Goal: Task Accomplishment & Management: Use online tool/utility

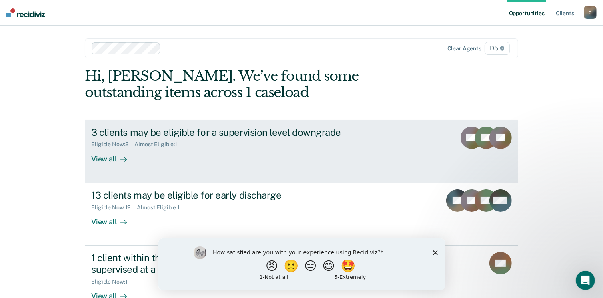
click at [99, 156] on div "View all" at bounding box center [113, 156] width 45 height 16
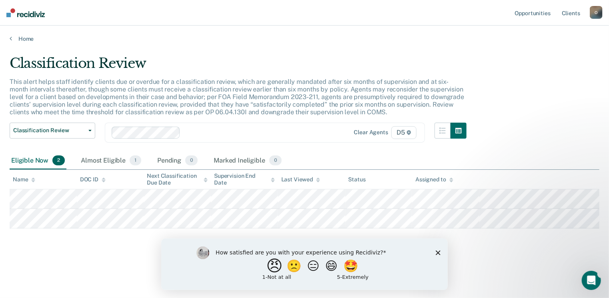
click at [270, 266] on button "😠" at bounding box center [275, 266] width 19 height 16
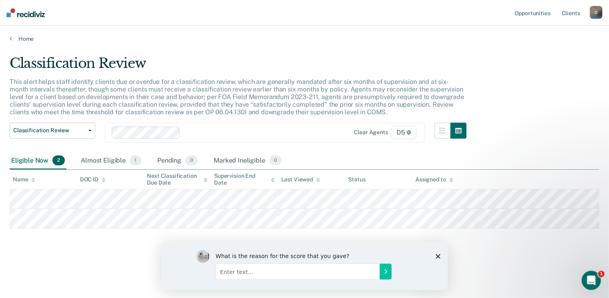
click at [438, 255] on icon "Close survey" at bounding box center [437, 256] width 5 height 5
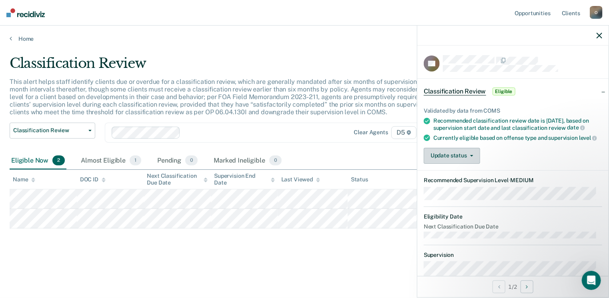
click at [470, 158] on button "Update status" at bounding box center [452, 156] width 56 height 16
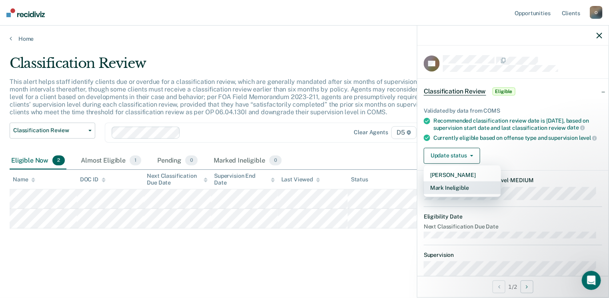
click at [442, 194] on button "Mark Ineligible" at bounding box center [462, 188] width 77 height 13
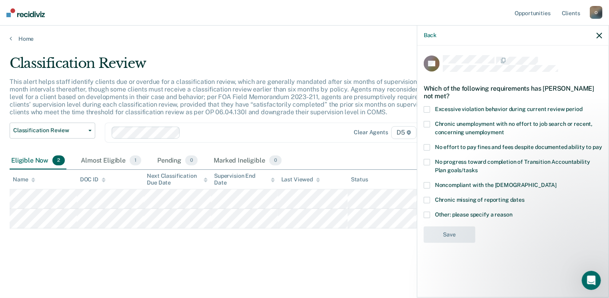
click at [426, 213] on span at bounding box center [427, 215] width 6 height 6
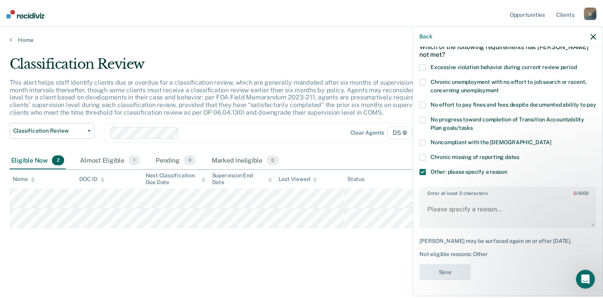
scroll to position [56, 0]
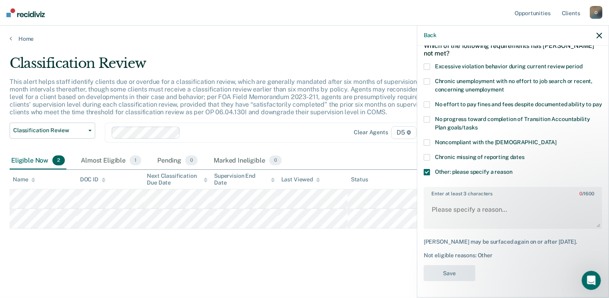
click at [451, 190] on label "Enter at least 3 characters 0 / 1600" at bounding box center [512, 192] width 177 height 9
click at [451, 199] on textarea "Enter at least 3 characters 0 / 1600" at bounding box center [512, 214] width 177 height 30
click at [440, 204] on textarea "Enter at least 3 characters 0 / 1600" at bounding box center [512, 214] width 177 height 30
click at [598, 35] on icon "button" at bounding box center [599, 36] width 6 height 6
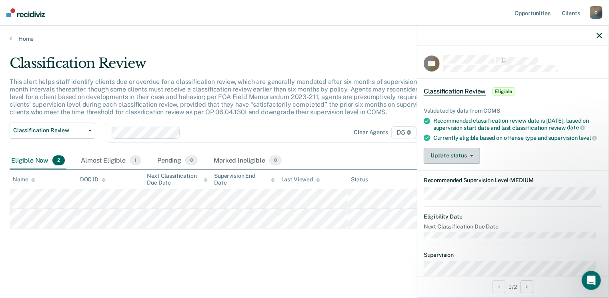
click at [470, 157] on icon "button" at bounding box center [471, 156] width 3 height 2
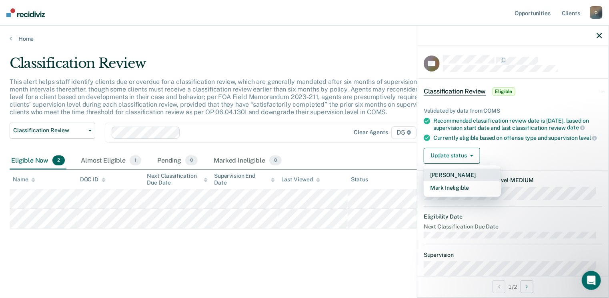
click at [446, 178] on button "[PERSON_NAME]" at bounding box center [462, 175] width 77 height 13
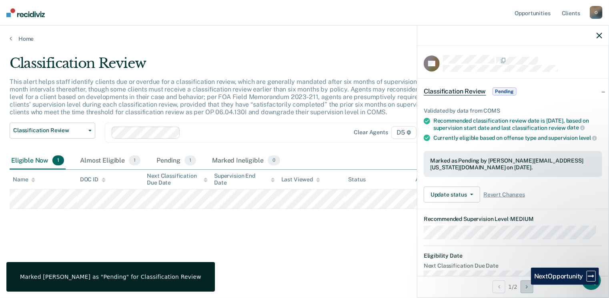
click at [525, 285] on button "Next Opportunity" at bounding box center [526, 287] width 13 height 13
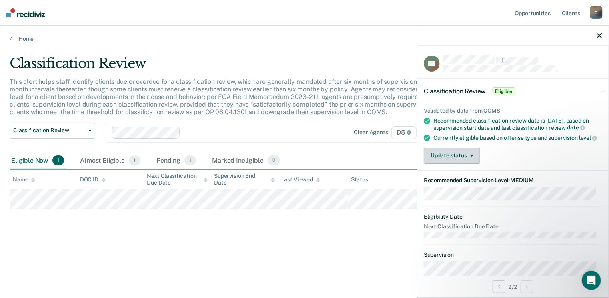
click at [472, 159] on button "Update status" at bounding box center [452, 156] width 56 height 16
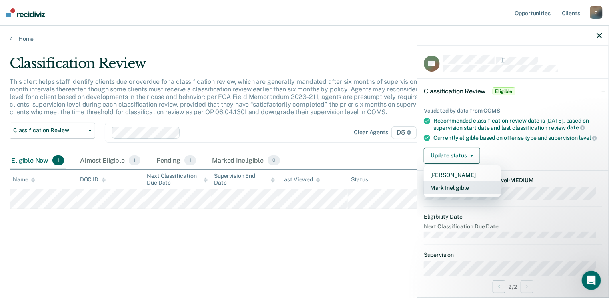
click at [446, 193] on button "Mark Ineligible" at bounding box center [462, 188] width 77 height 13
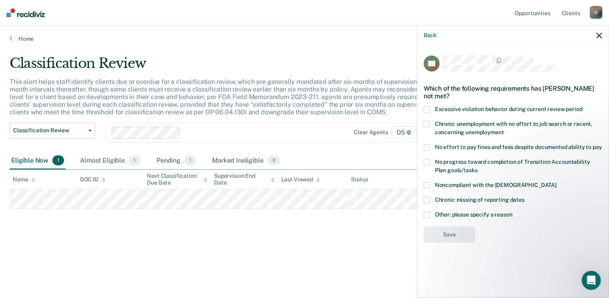
click at [427, 146] on span at bounding box center [427, 147] width 6 height 6
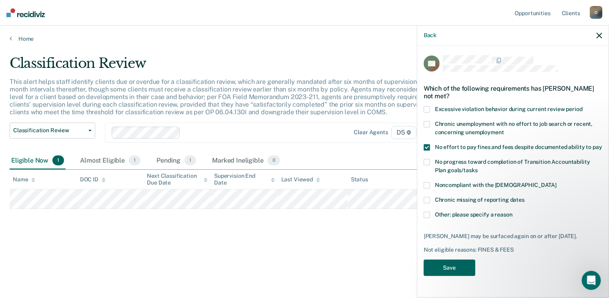
click at [446, 272] on button "Save" at bounding box center [450, 268] width 52 height 16
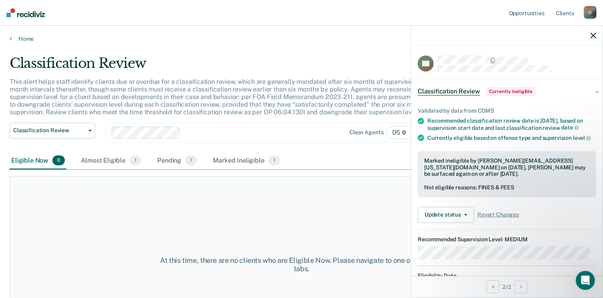
click at [594, 35] on icon "button" at bounding box center [593, 36] width 6 height 6
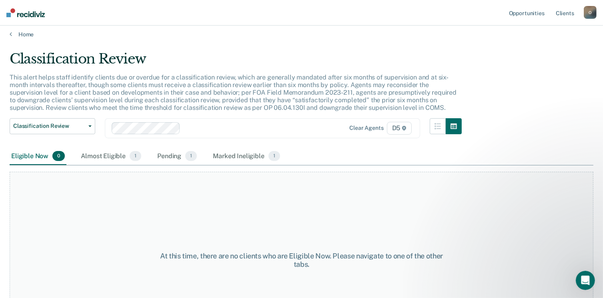
scroll to position [0, 0]
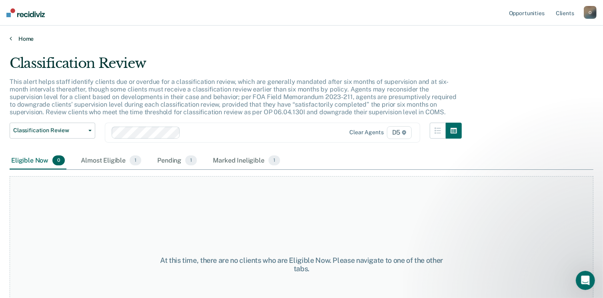
click at [22, 39] on link "Home" at bounding box center [302, 38] width 584 height 7
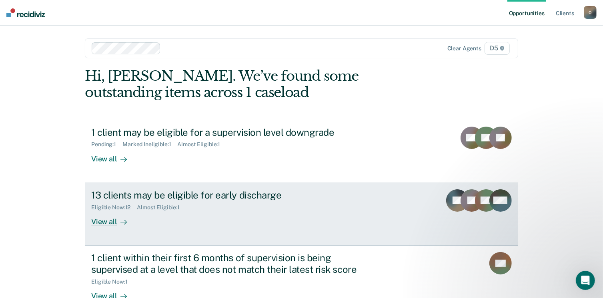
click at [101, 221] on div "View all" at bounding box center [113, 219] width 45 height 16
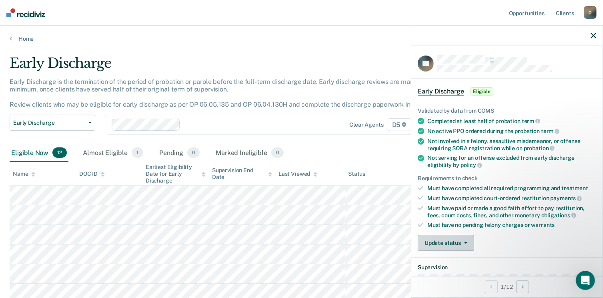
click at [463, 237] on button "Update status" at bounding box center [446, 243] width 56 height 16
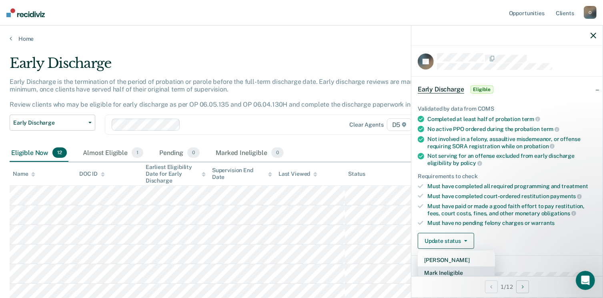
click at [457, 271] on button "Mark Ineligible" at bounding box center [456, 273] width 77 height 13
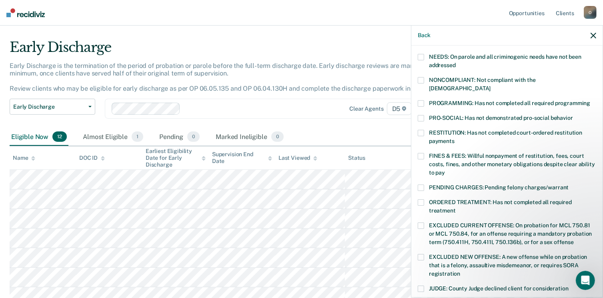
scroll to position [131, 0]
click at [422, 152] on span at bounding box center [421, 155] width 6 height 6
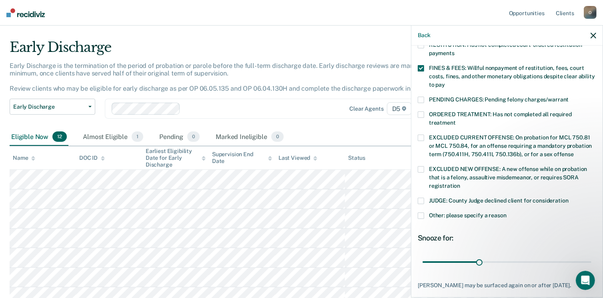
scroll to position [259, 0]
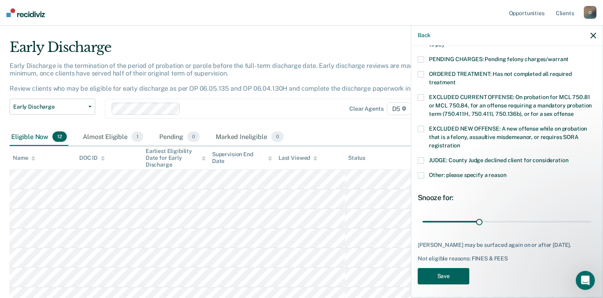
click at [437, 272] on button "Save" at bounding box center [444, 276] width 52 height 16
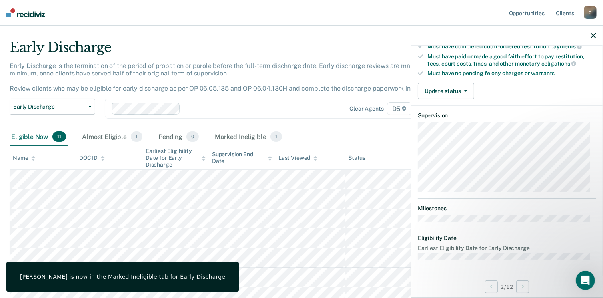
scroll to position [148, 0]
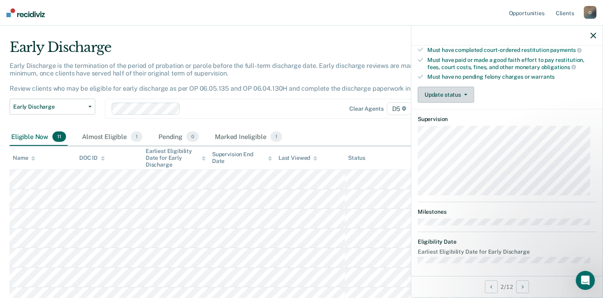
click at [464, 90] on button "Update status" at bounding box center [446, 95] width 56 height 16
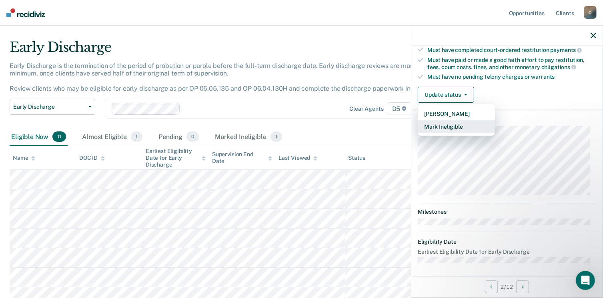
click at [443, 125] on button "Mark Ineligible" at bounding box center [456, 126] width 77 height 13
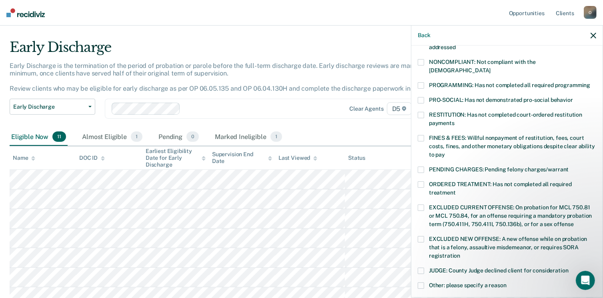
click at [424, 135] on label "FINES & FEES: Willful nonpayment of restitution, fees, court costs, fines, and …" at bounding box center [507, 147] width 178 height 25
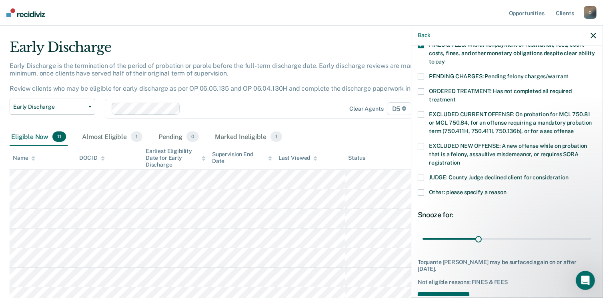
scroll to position [259, 0]
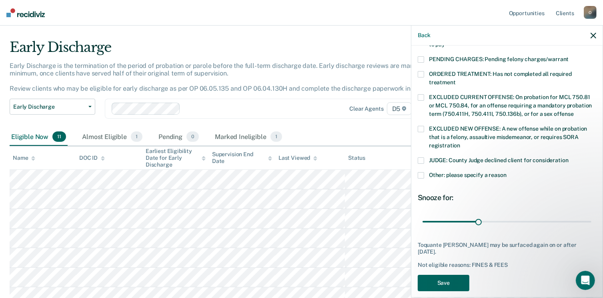
click at [441, 275] on button "Save" at bounding box center [444, 283] width 52 height 16
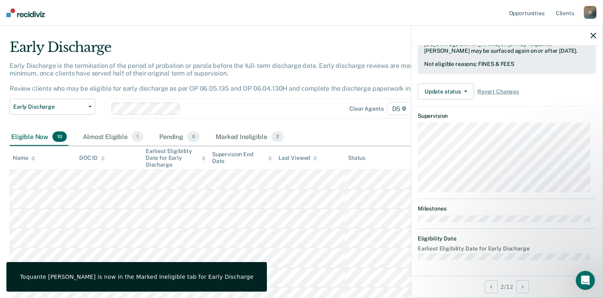
scroll to position [208, 0]
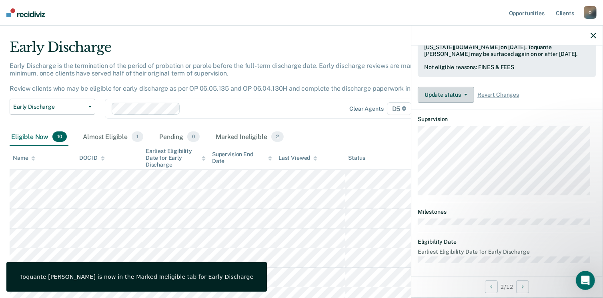
click at [456, 90] on button "Update status" at bounding box center [446, 95] width 56 height 16
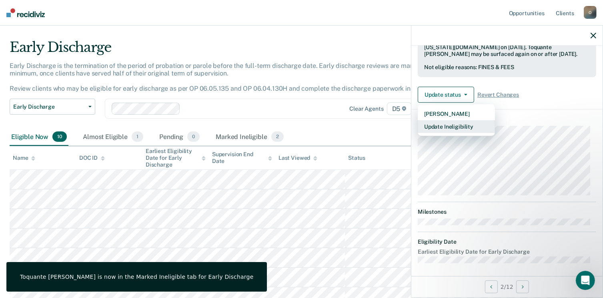
click at [439, 122] on button "Update Ineligibility" at bounding box center [456, 126] width 77 height 13
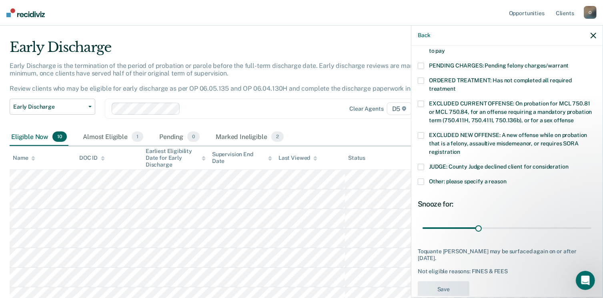
scroll to position [259, 0]
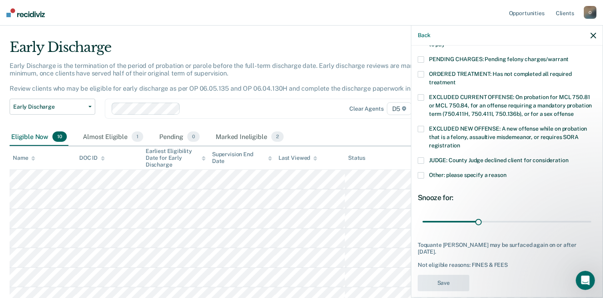
click at [593, 35] on icon "button" at bounding box center [593, 36] width 6 height 6
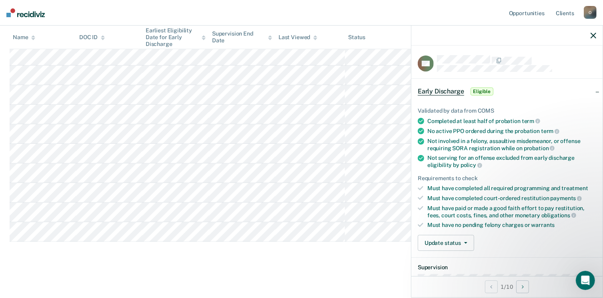
scroll to position [140, 0]
click at [444, 237] on button "Update status" at bounding box center [446, 243] width 56 height 16
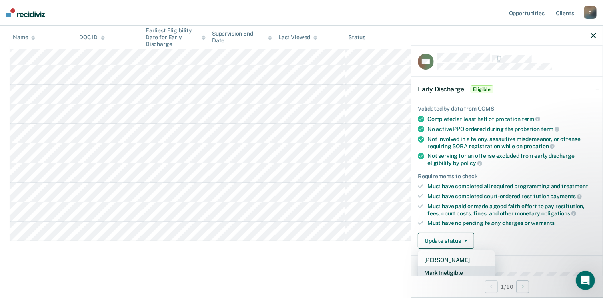
click at [457, 269] on button "Mark Ineligible" at bounding box center [456, 273] width 77 height 13
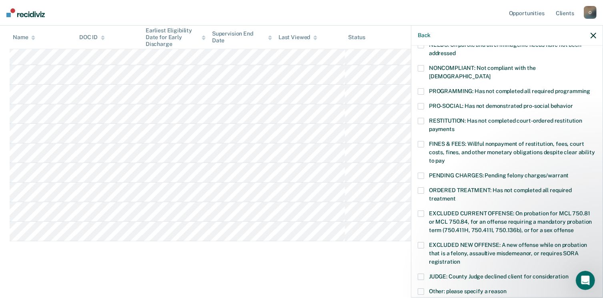
scroll to position [150, 0]
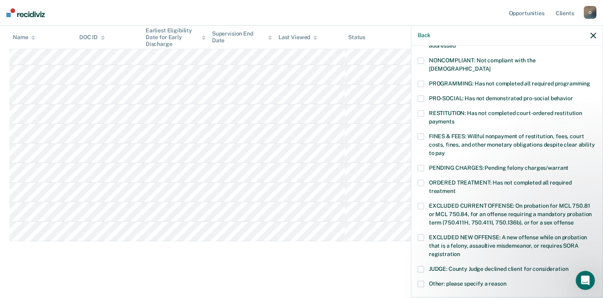
click at [420, 134] on span at bounding box center [421, 137] width 6 height 6
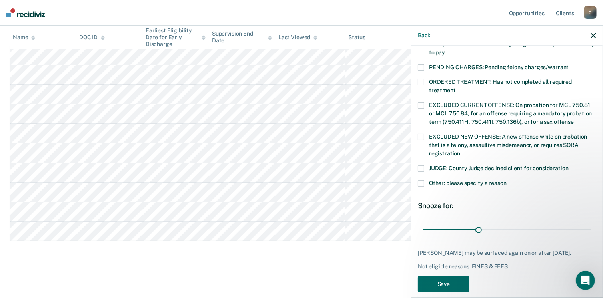
scroll to position [259, 0]
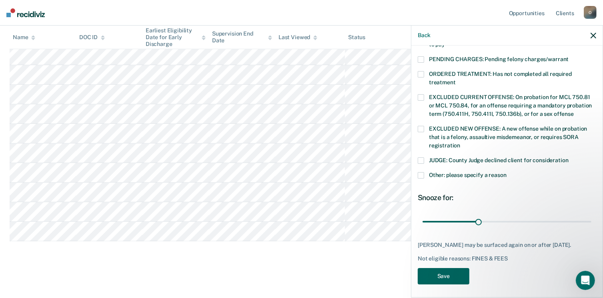
click at [440, 274] on button "Save" at bounding box center [444, 276] width 52 height 16
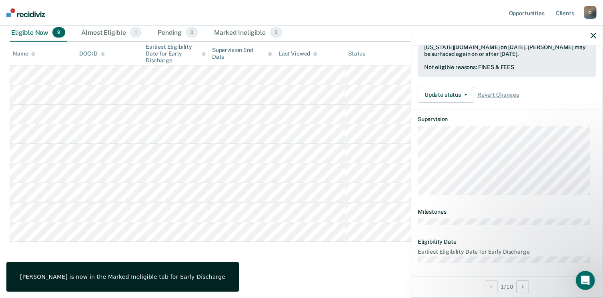
scroll to position [148, 0]
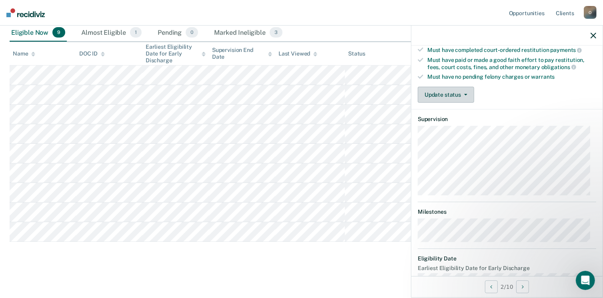
click at [458, 88] on button "Update status" at bounding box center [446, 95] width 56 height 16
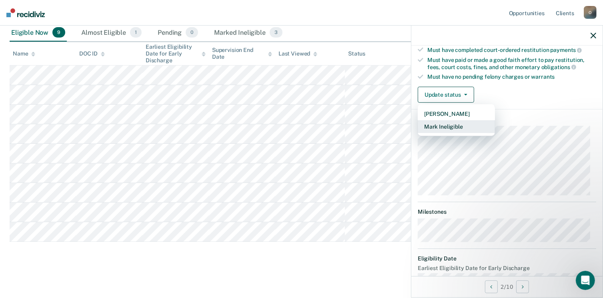
click at [435, 125] on button "Mark Ineligible" at bounding box center [456, 126] width 77 height 13
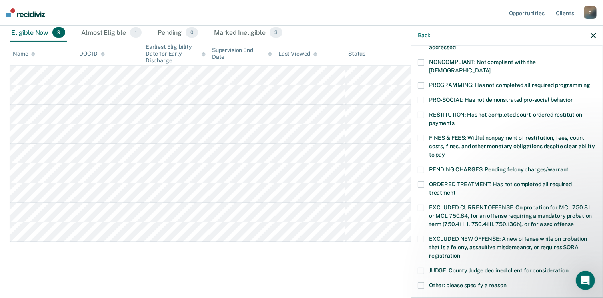
click at [420, 135] on span at bounding box center [421, 138] width 6 height 6
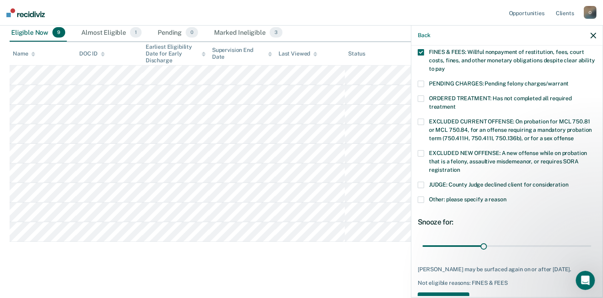
scroll to position [259, 0]
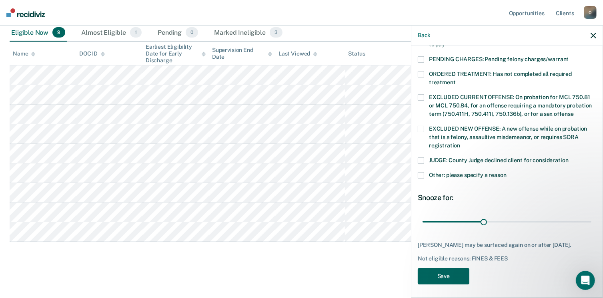
click at [434, 274] on button "Save" at bounding box center [444, 276] width 52 height 16
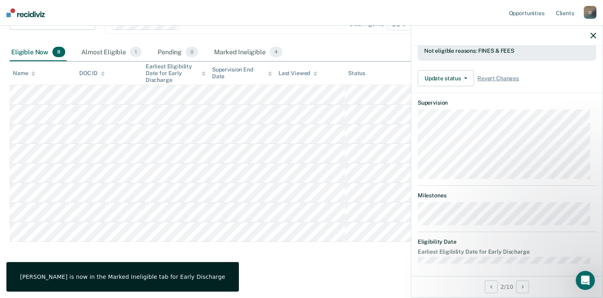
scroll to position [148, 0]
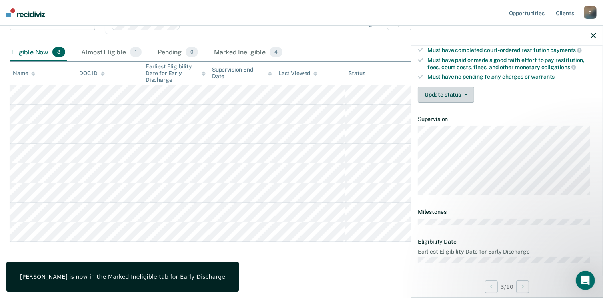
click at [459, 90] on button "Update status" at bounding box center [446, 95] width 56 height 16
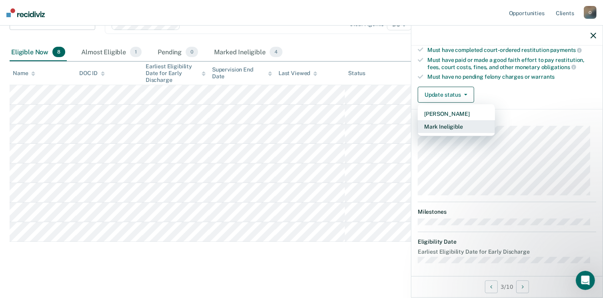
click at [441, 124] on button "Mark Ineligible" at bounding box center [456, 126] width 77 height 13
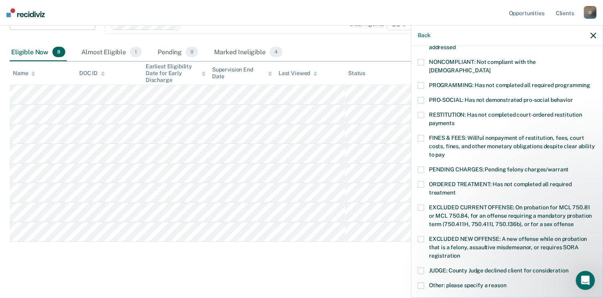
click at [419, 135] on span at bounding box center [421, 138] width 6 height 6
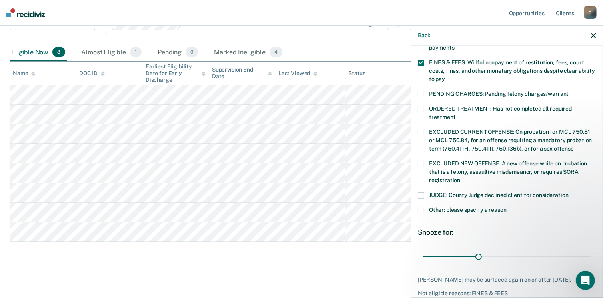
scroll to position [259, 0]
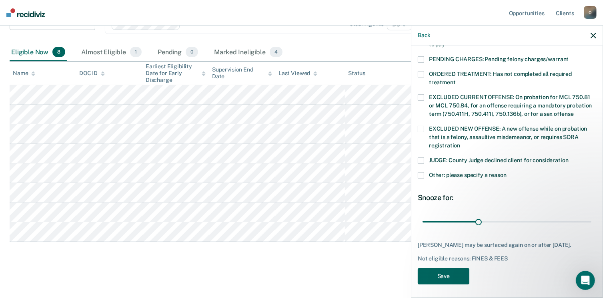
click at [442, 276] on button "Save" at bounding box center [444, 276] width 52 height 16
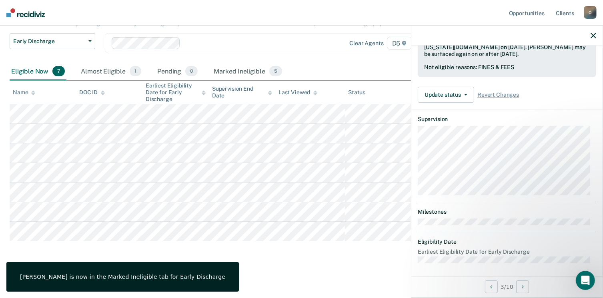
scroll to position [148, 0]
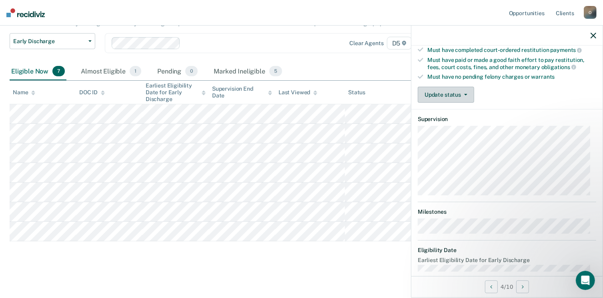
click at [450, 90] on button "Update status" at bounding box center [446, 95] width 56 height 16
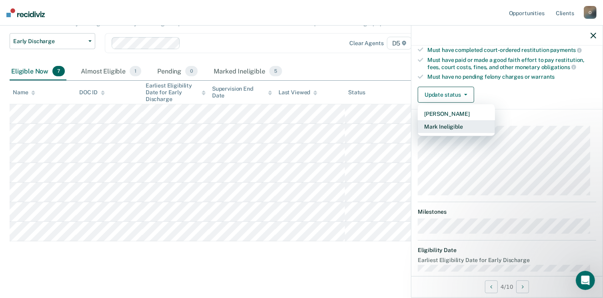
click at [440, 124] on button "Mark Ineligible" at bounding box center [456, 126] width 77 height 13
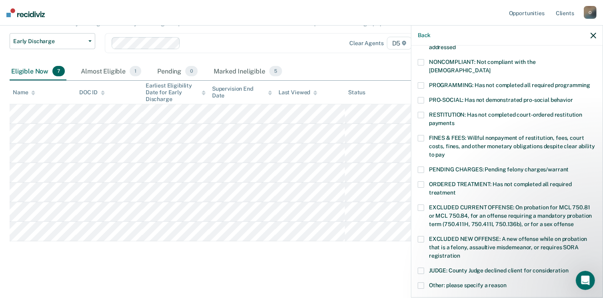
click at [421, 135] on span at bounding box center [421, 138] width 6 height 6
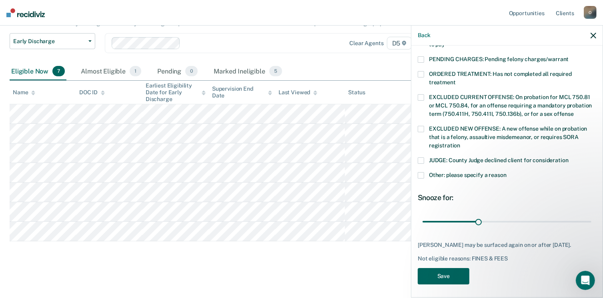
click at [437, 272] on button "Save" at bounding box center [444, 276] width 52 height 16
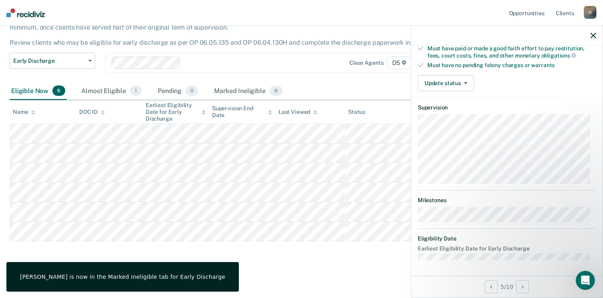
scroll to position [157, 0]
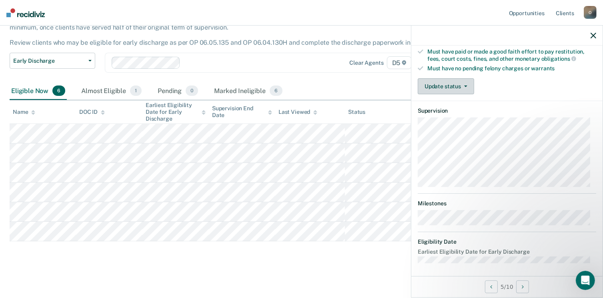
click at [464, 86] on icon "button" at bounding box center [465, 87] width 3 height 2
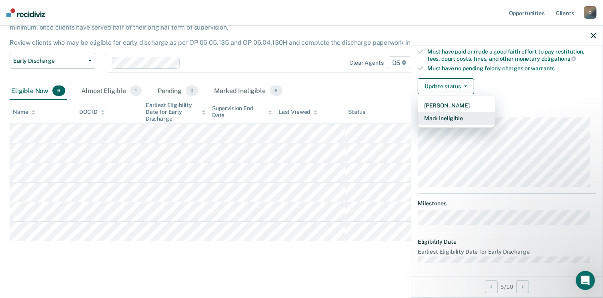
click at [437, 118] on button "Mark Ineligible" at bounding box center [456, 118] width 77 height 13
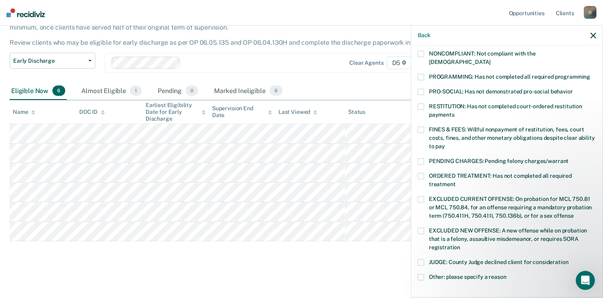
click at [421, 127] on span at bounding box center [421, 130] width 6 height 6
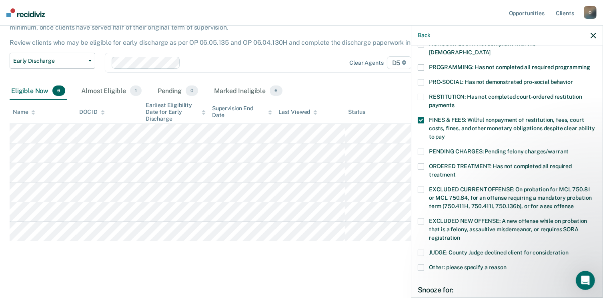
scroll to position [259, 0]
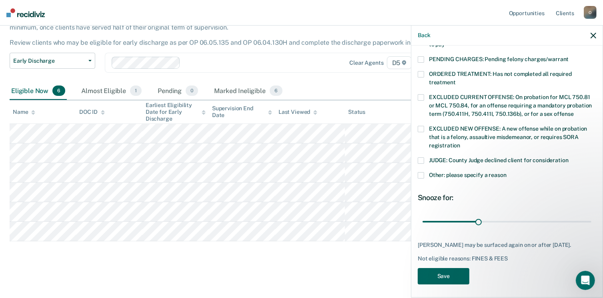
click at [452, 274] on button "Save" at bounding box center [444, 276] width 52 height 16
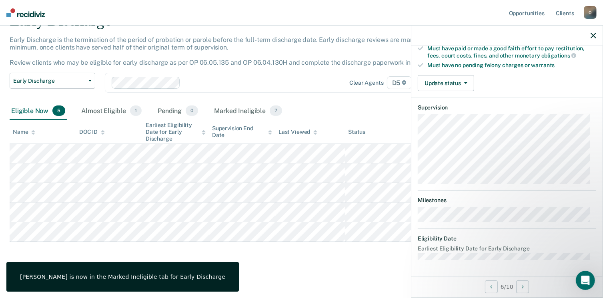
scroll to position [157, 0]
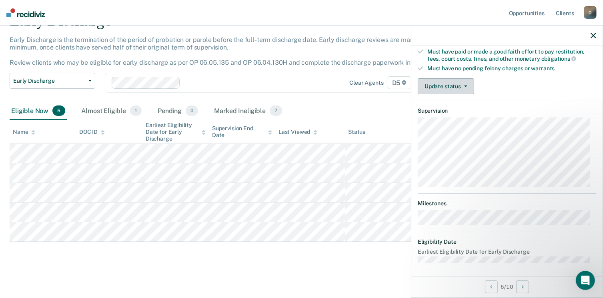
click at [465, 86] on icon "button" at bounding box center [465, 87] width 3 height 2
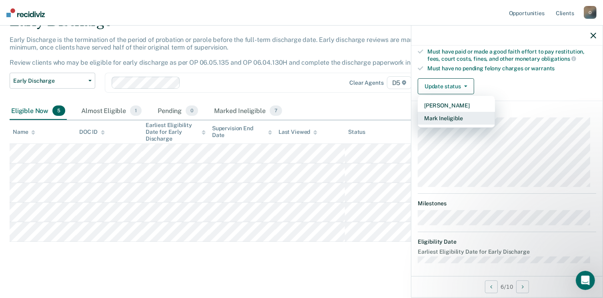
click at [452, 112] on button "Mark Ineligible" at bounding box center [456, 118] width 77 height 13
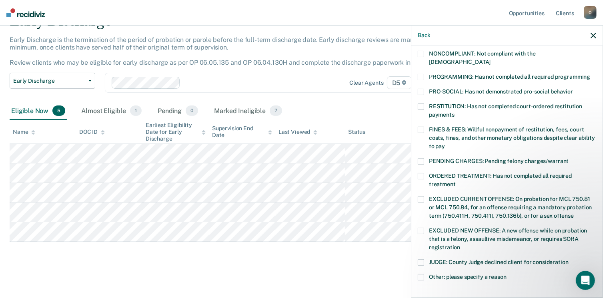
click at [423, 127] on span at bounding box center [421, 130] width 6 height 6
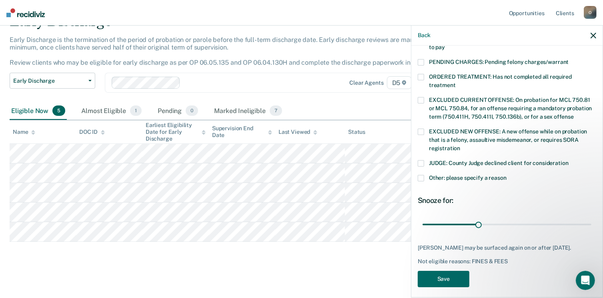
scroll to position [259, 0]
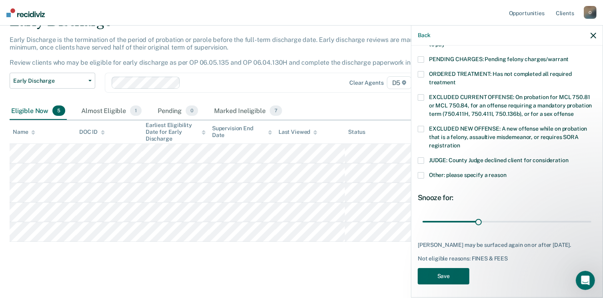
click at [442, 274] on button "Save" at bounding box center [444, 276] width 52 height 16
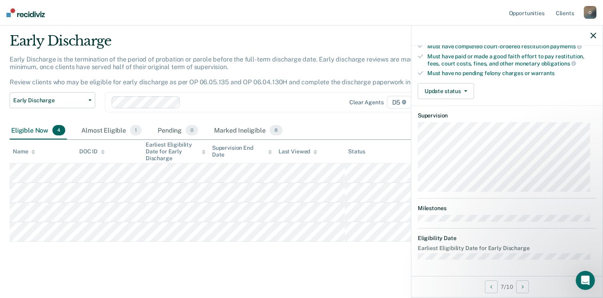
scroll to position [148, 0]
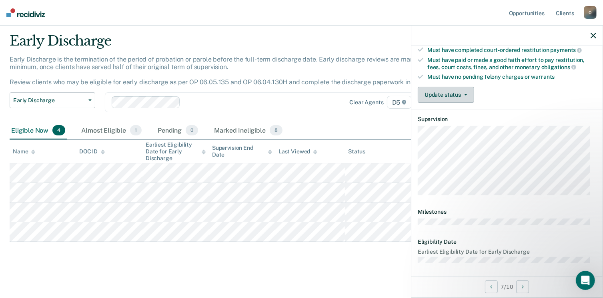
click at [465, 94] on icon "button" at bounding box center [465, 95] width 3 height 2
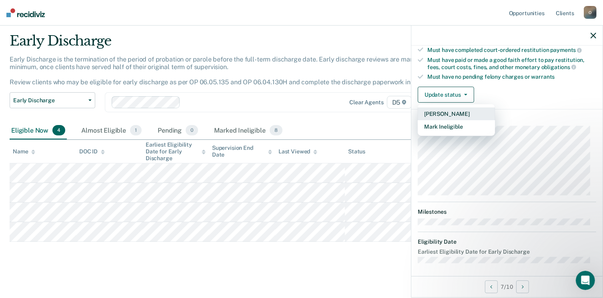
click at [444, 108] on button "[PERSON_NAME]" at bounding box center [456, 114] width 77 height 13
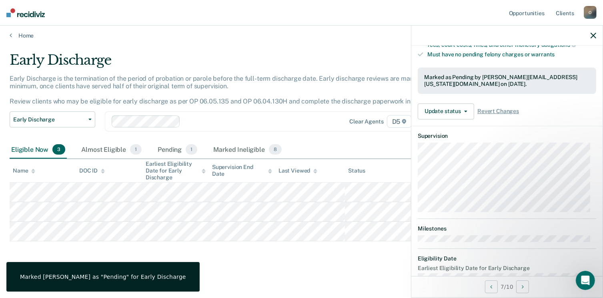
scroll to position [187, 0]
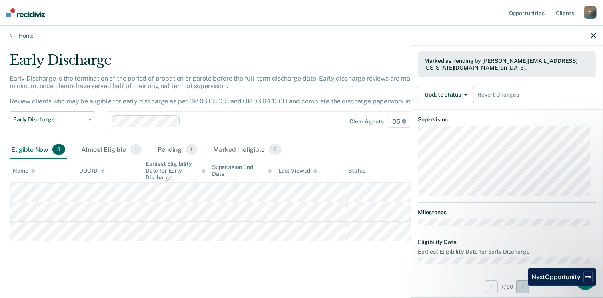
click at [522, 286] on button "Next Opportunity" at bounding box center [522, 287] width 13 height 13
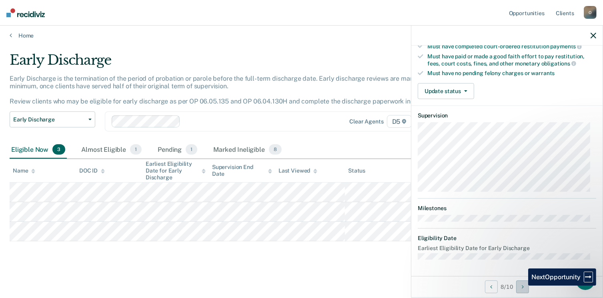
scroll to position [148, 0]
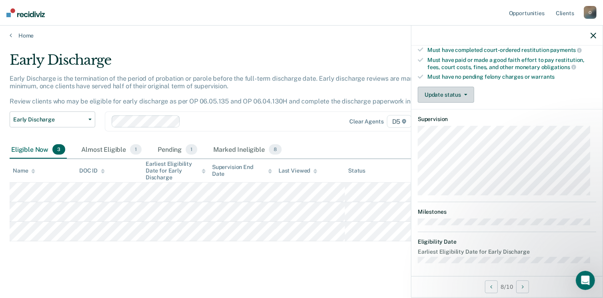
click at [464, 94] on icon "button" at bounding box center [465, 95] width 3 height 2
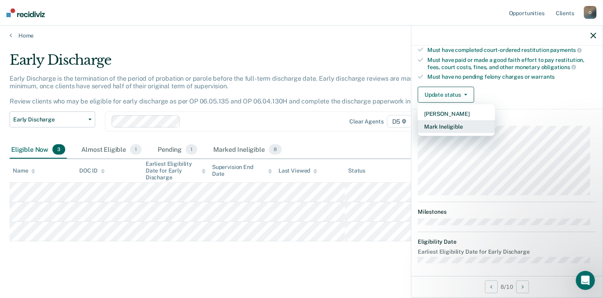
click at [435, 124] on button "Mark Ineligible" at bounding box center [456, 126] width 77 height 13
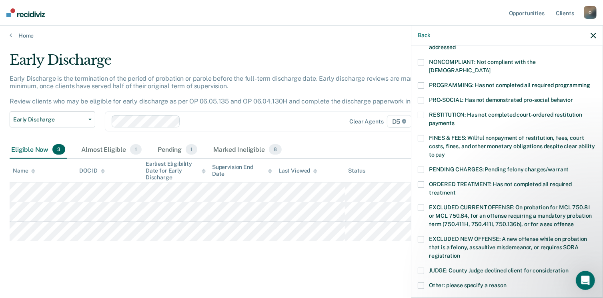
click at [421, 62] on span at bounding box center [421, 62] width 6 height 6
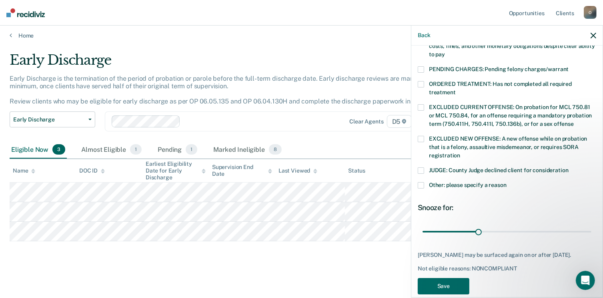
scroll to position [259, 0]
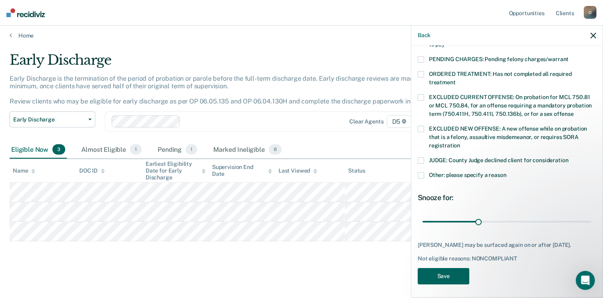
click at [448, 271] on button "Save" at bounding box center [444, 276] width 52 height 16
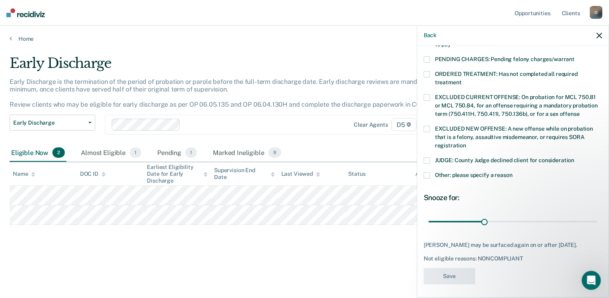
scroll to position [208, 0]
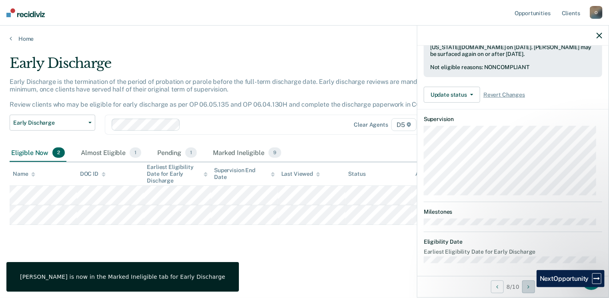
click at [530, 288] on icon "Next Opportunity" at bounding box center [529, 287] width 2 height 6
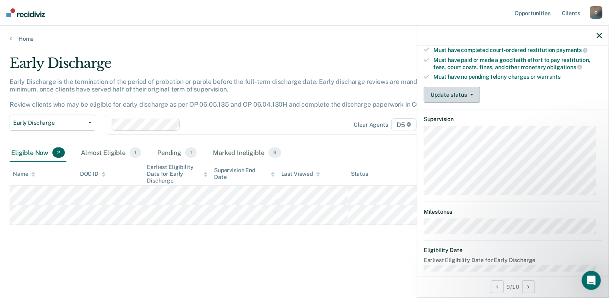
click at [467, 94] on span "button" at bounding box center [470, 95] width 6 height 2
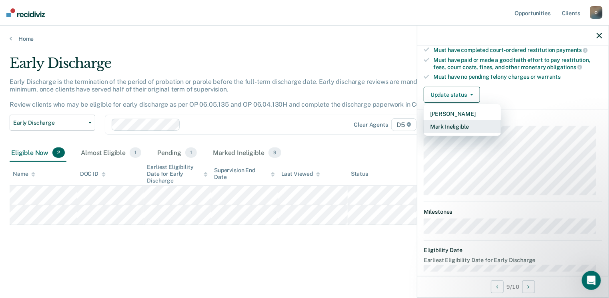
click at [447, 121] on button "Mark Ineligible" at bounding box center [462, 126] width 77 height 13
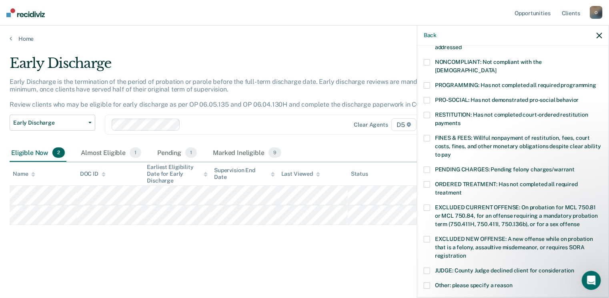
click at [426, 135] on span at bounding box center [427, 138] width 6 height 6
click at [428, 112] on span at bounding box center [427, 115] width 6 height 6
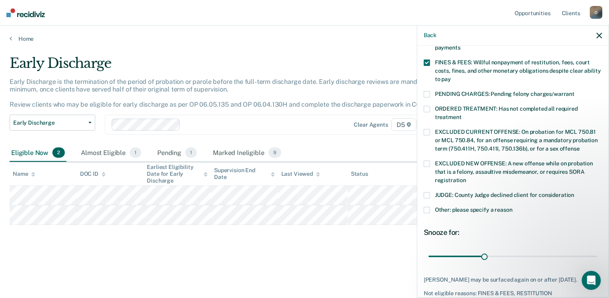
scroll to position [259, 0]
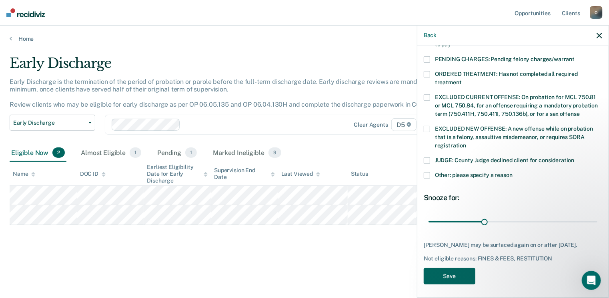
click at [452, 274] on button "Save" at bounding box center [450, 276] width 52 height 16
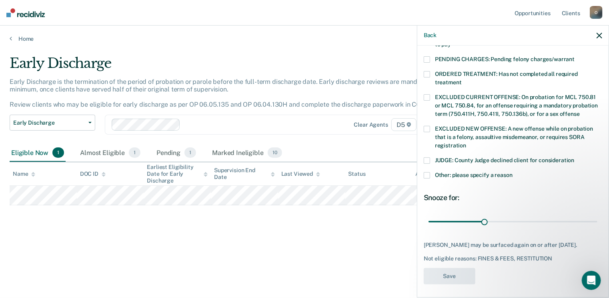
scroll to position [216, 0]
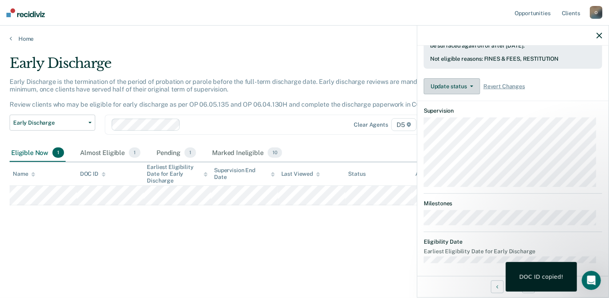
click at [468, 86] on span "button" at bounding box center [470, 87] width 6 height 2
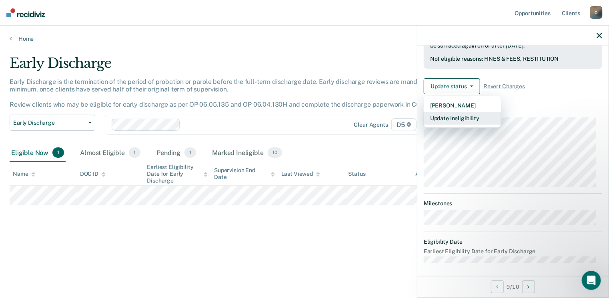
click at [443, 116] on button "Update Ineligibility" at bounding box center [462, 118] width 77 height 13
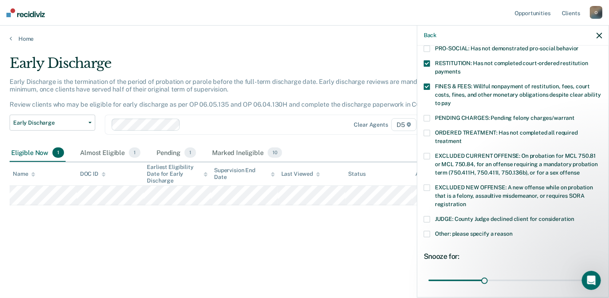
scroll to position [131, 0]
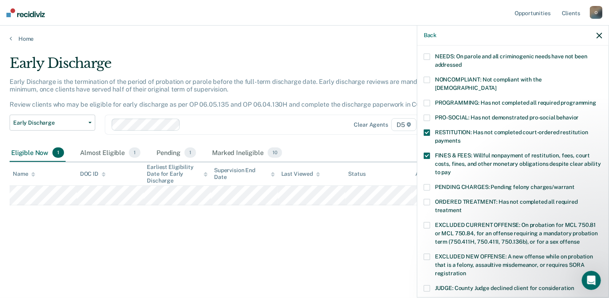
click at [427, 130] on span at bounding box center [427, 133] width 6 height 6
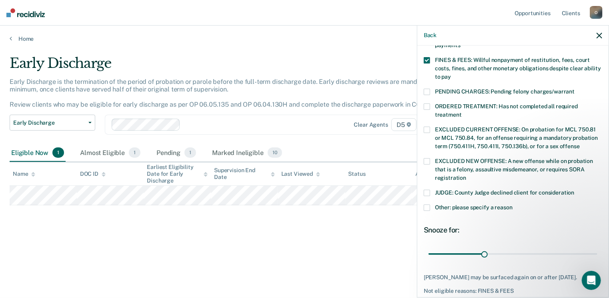
scroll to position [259, 0]
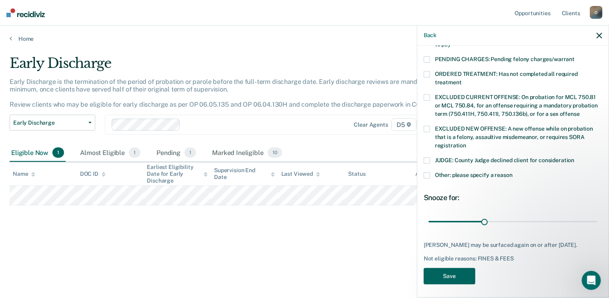
click at [451, 272] on button "Save" at bounding box center [450, 276] width 52 height 16
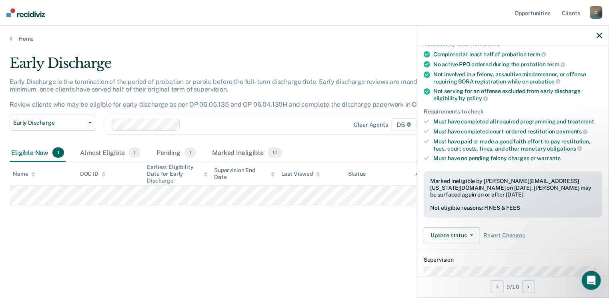
scroll to position [51, 0]
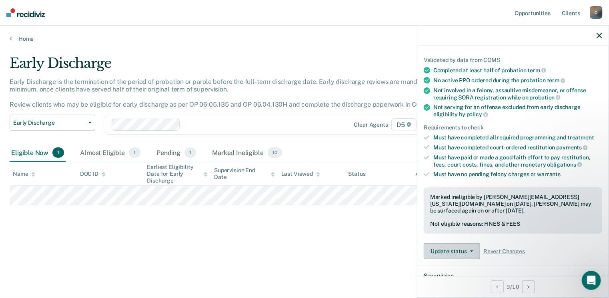
click at [466, 246] on button "Update status" at bounding box center [452, 252] width 56 height 16
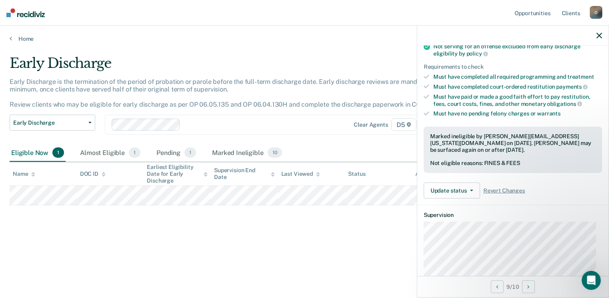
scroll to position [115, 0]
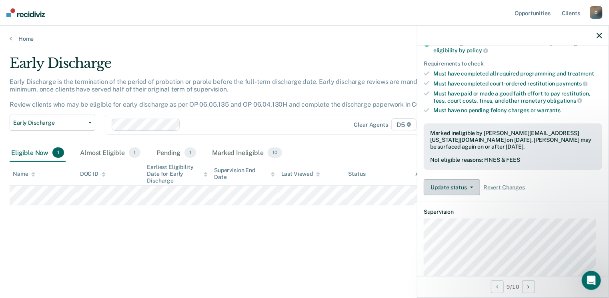
click at [470, 183] on button "Update status" at bounding box center [452, 188] width 56 height 16
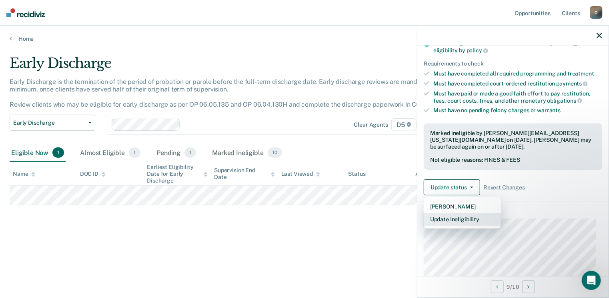
click at [446, 216] on button "Update Ineligibility" at bounding box center [462, 219] width 77 height 13
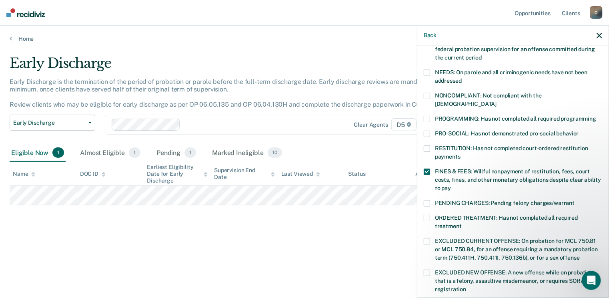
click at [428, 146] on span at bounding box center [427, 149] width 6 height 6
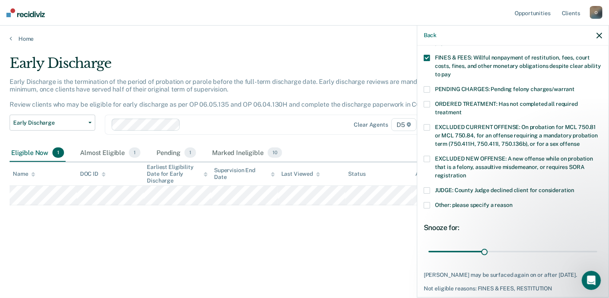
scroll to position [259, 0]
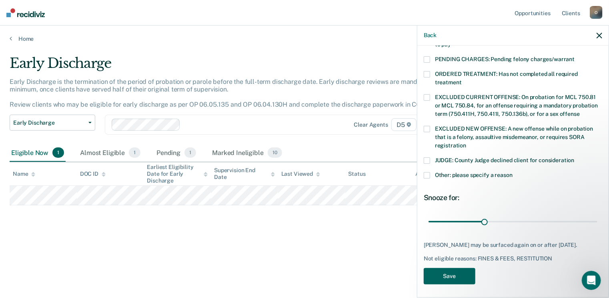
click at [451, 274] on button "Save" at bounding box center [450, 276] width 52 height 16
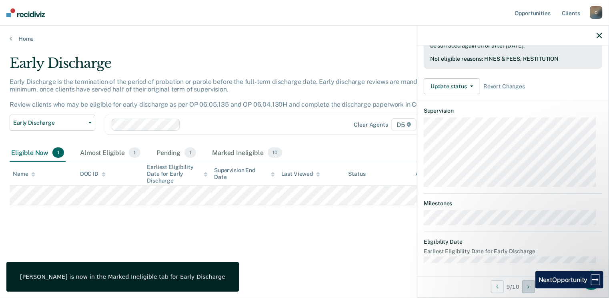
click at [529, 289] on icon "Next Opportunity" at bounding box center [529, 287] width 2 height 6
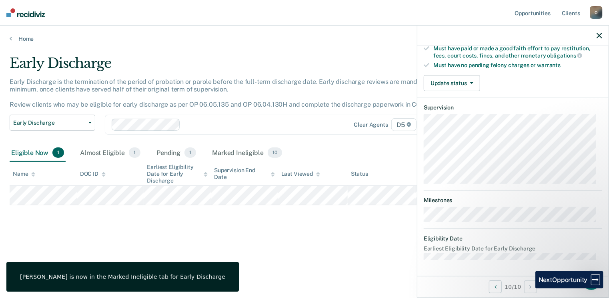
scroll to position [157, 0]
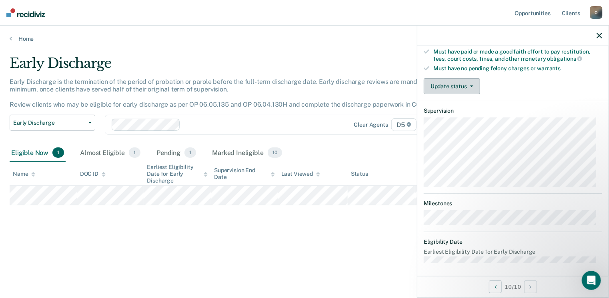
click at [470, 86] on icon "button" at bounding box center [471, 87] width 3 height 2
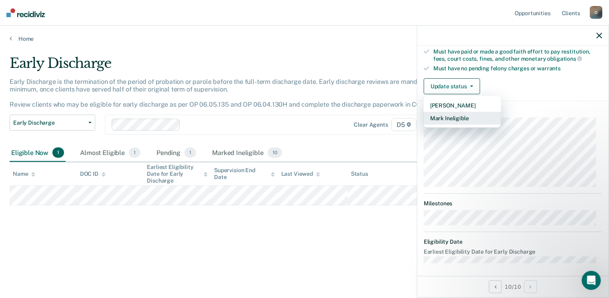
click at [445, 114] on button "Mark Ineligible" at bounding box center [462, 118] width 77 height 13
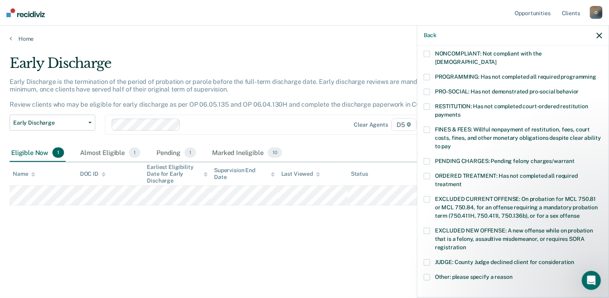
click at [426, 127] on label "FINES & FEES: Willful nonpayment of restitution, fees, court costs, fines, and …" at bounding box center [513, 139] width 178 height 25
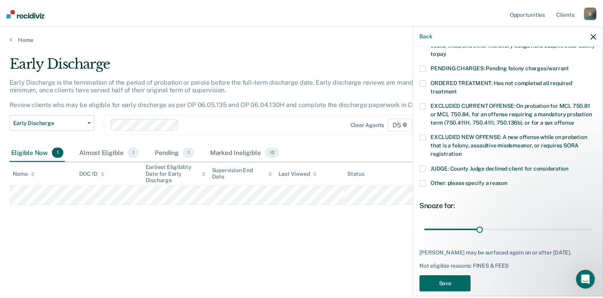
scroll to position [259, 0]
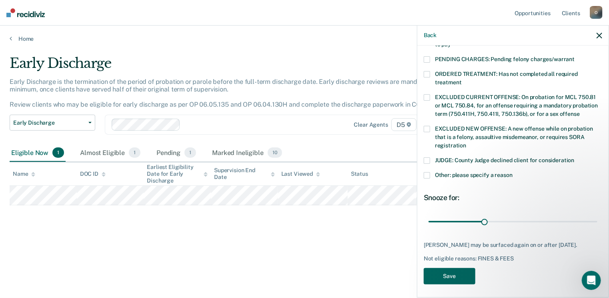
click at [454, 276] on button "Save" at bounding box center [450, 276] width 52 height 16
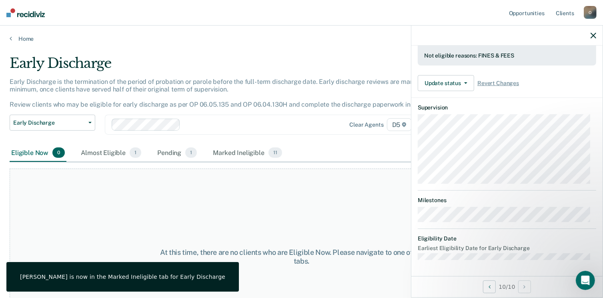
scroll to position [216, 0]
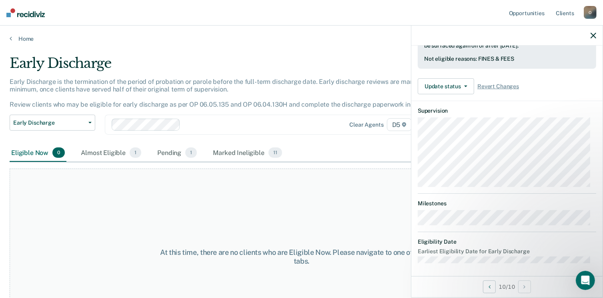
click at [594, 34] on icon "button" at bounding box center [593, 36] width 6 height 6
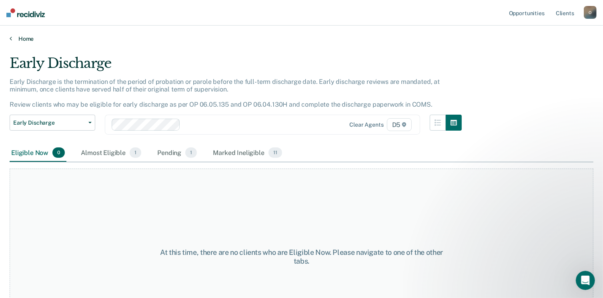
click at [15, 39] on link "Home" at bounding box center [302, 38] width 584 height 7
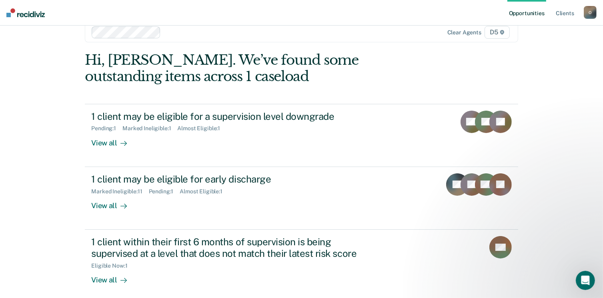
scroll to position [53, 0]
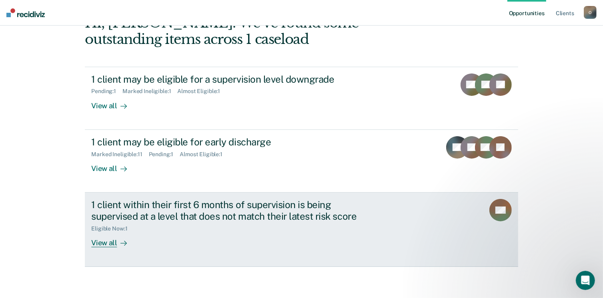
click at [105, 240] on div "View all" at bounding box center [113, 240] width 45 height 16
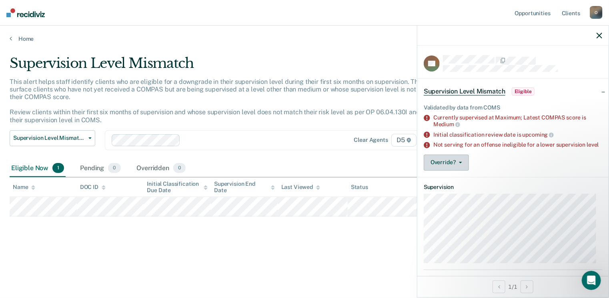
click at [459, 164] on icon "button" at bounding box center [460, 163] width 3 height 2
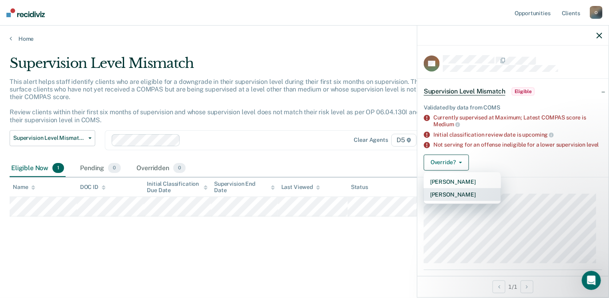
click at [446, 200] on button "[PERSON_NAME]" at bounding box center [462, 194] width 77 height 13
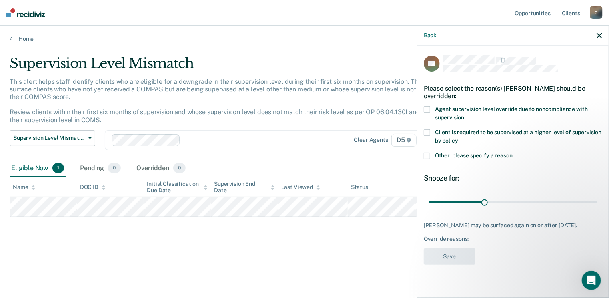
click at [429, 109] on span at bounding box center [427, 109] width 6 height 6
click at [442, 260] on button "Save" at bounding box center [450, 257] width 52 height 16
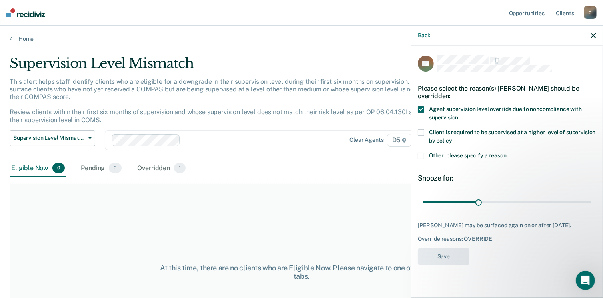
click at [592, 35] on icon "button" at bounding box center [593, 36] width 6 height 6
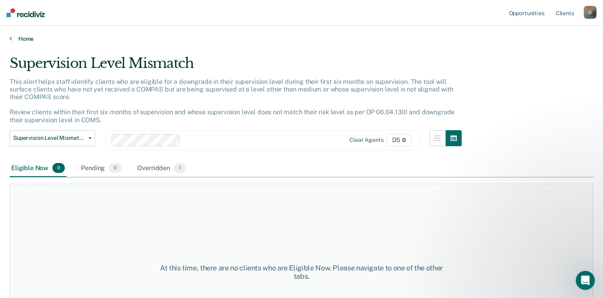
click at [22, 40] on link "Home" at bounding box center [302, 38] width 584 height 7
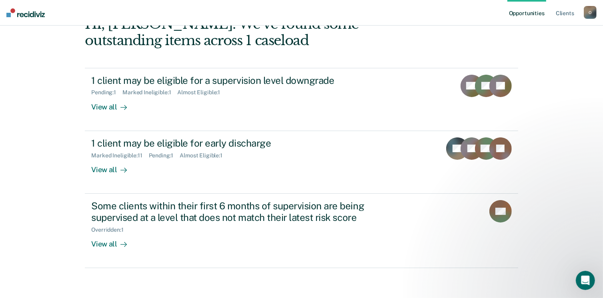
scroll to position [53, 0]
